Goal: Information Seeking & Learning: Learn about a topic

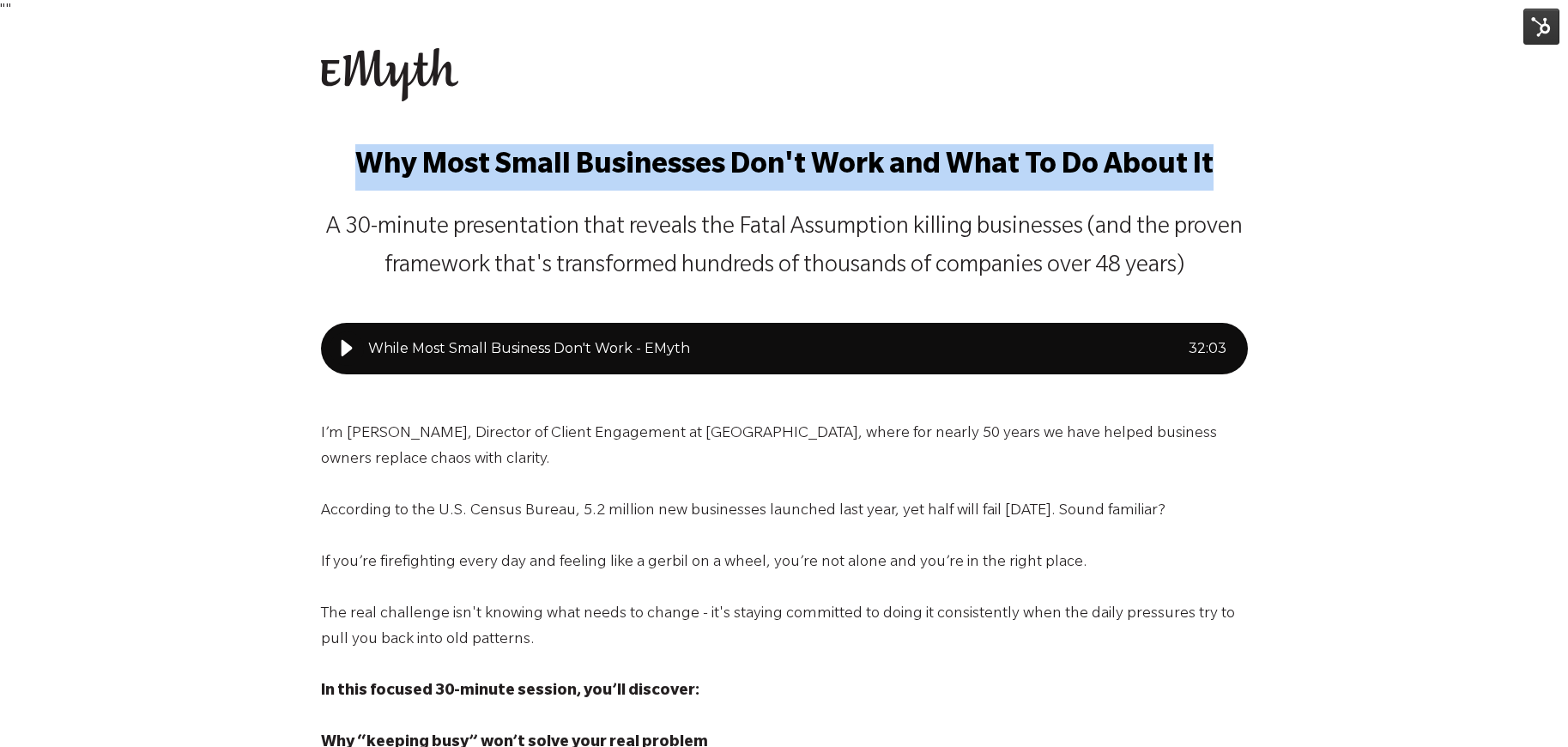
drag, startPoint x: 359, startPoint y: 158, endPoint x: 1221, endPoint y: 159, distance: 862.0
click at [1221, 159] on p "Why Most Small Businesses Don't Work and What To Do About It" at bounding box center [784, 167] width 927 height 46
click at [857, 178] on span "Why Most Small Businesses Don't Work and What To Do About It" at bounding box center [784, 168] width 858 height 31
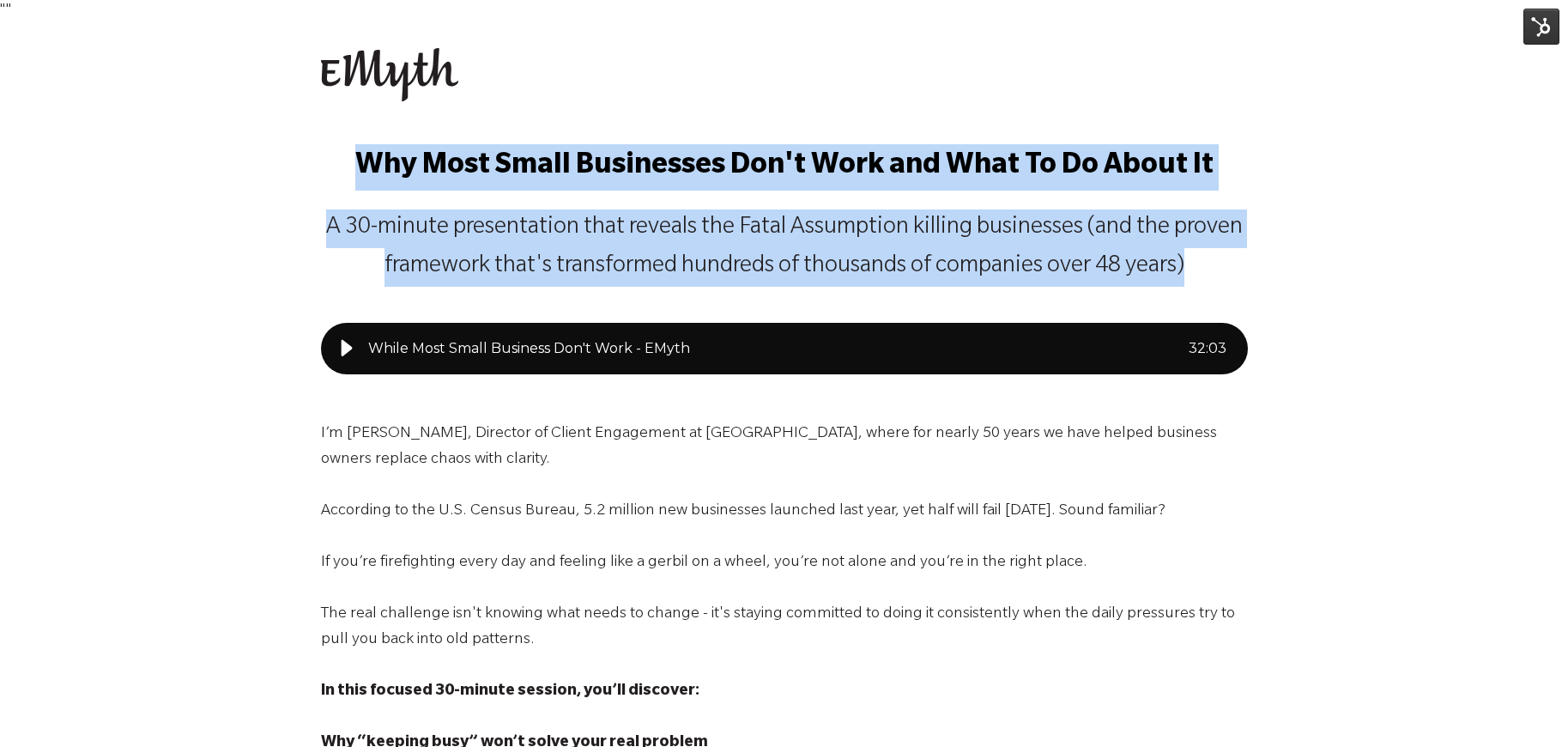
drag, startPoint x: 360, startPoint y: 161, endPoint x: 1231, endPoint y: 270, distance: 877.8
click at [1231, 270] on span "Why Most Small Businesses Don't Work and What To Do About It A 30-minute presen…" at bounding box center [784, 216] width 927 height 143
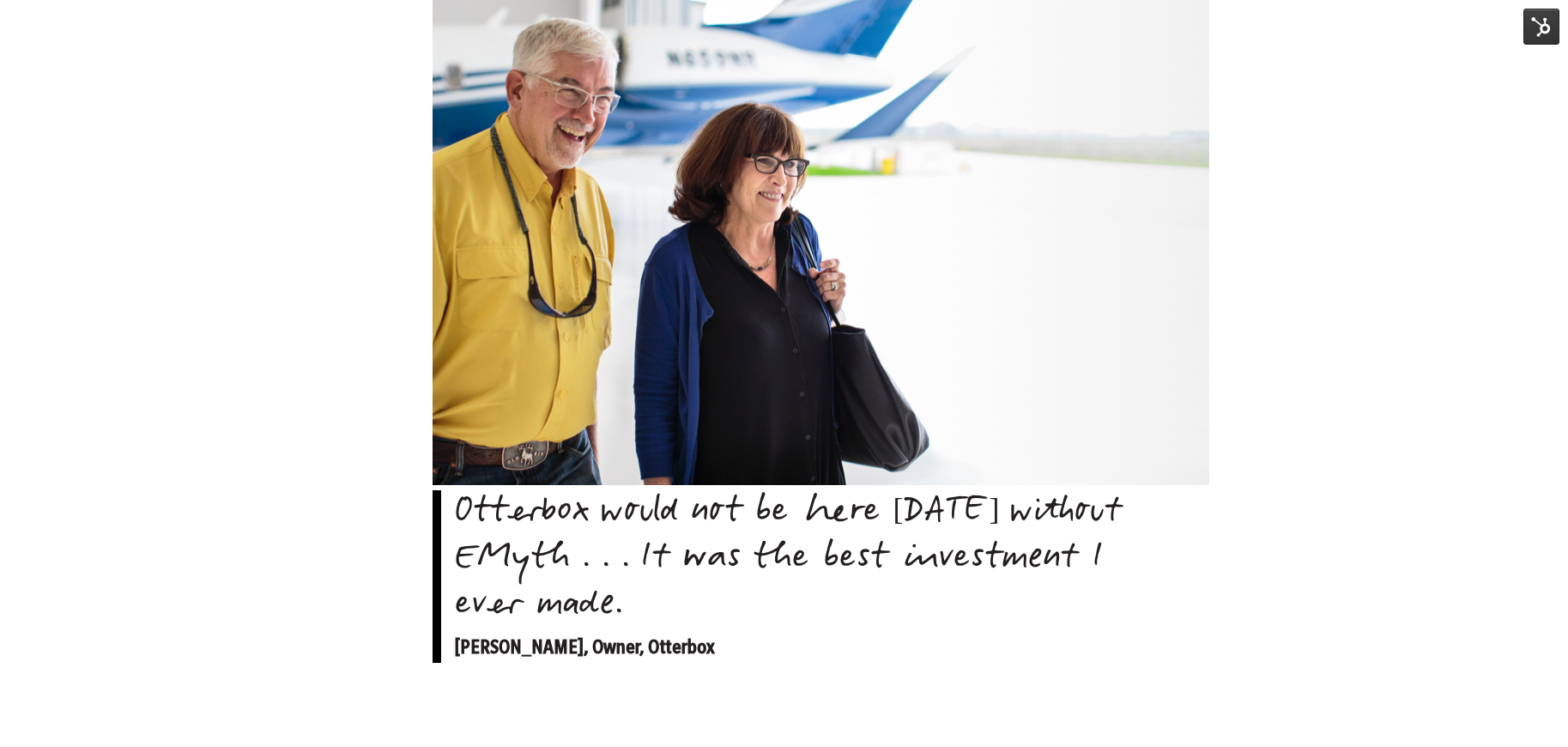
scroll to position [1783, 0]
